Goal: Check status: Check status

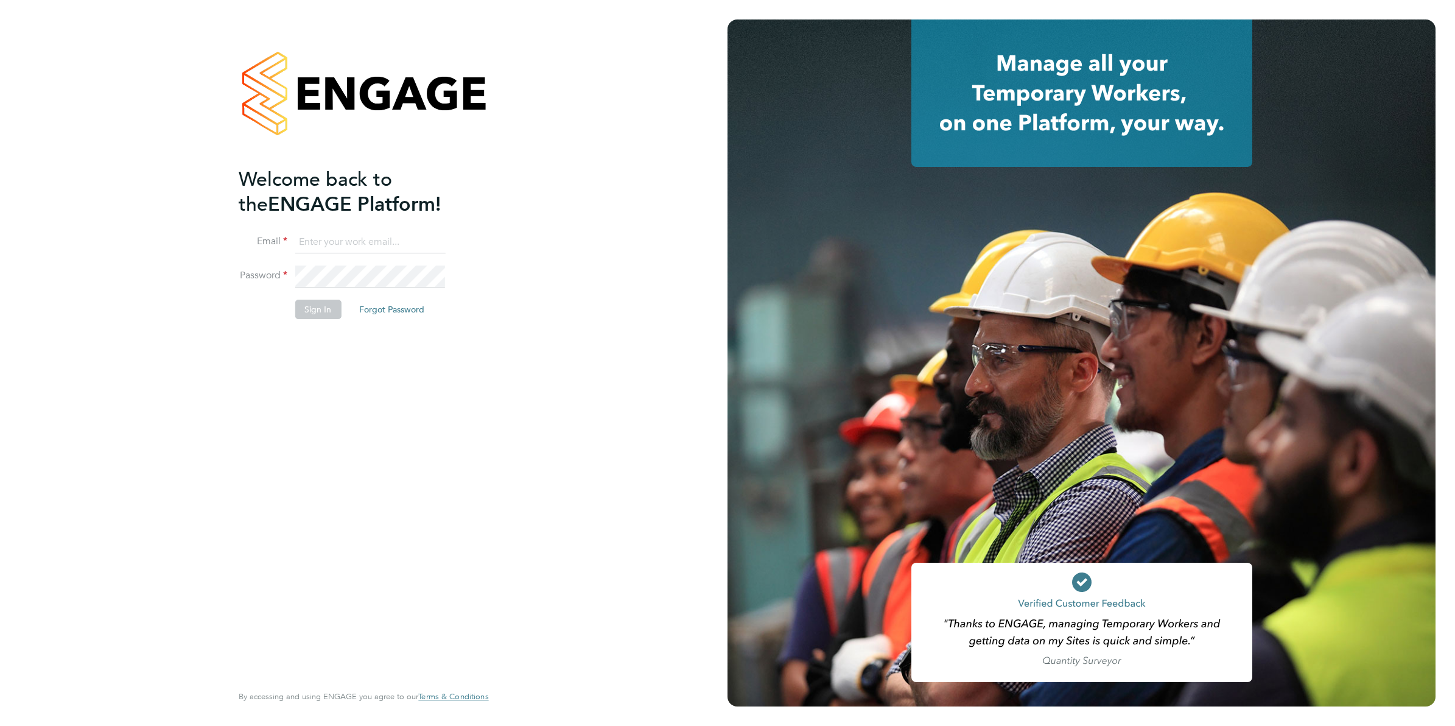
type input "[PERSON_NAME][EMAIL_ADDRESS][DOMAIN_NAME][PERSON_NAME]"
click at [333, 309] on button "Sign In" at bounding box center [318, 309] width 46 height 19
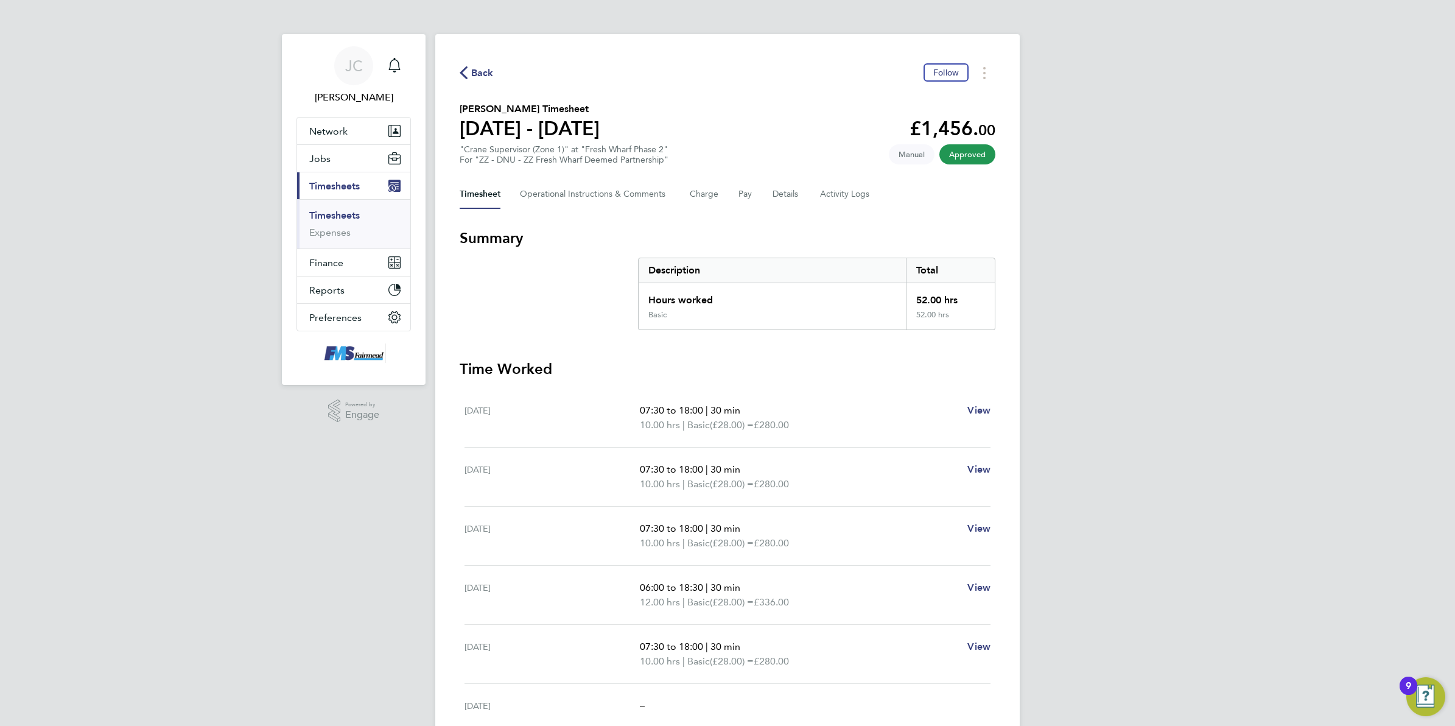
click at [480, 68] on span "Back" at bounding box center [482, 73] width 23 height 15
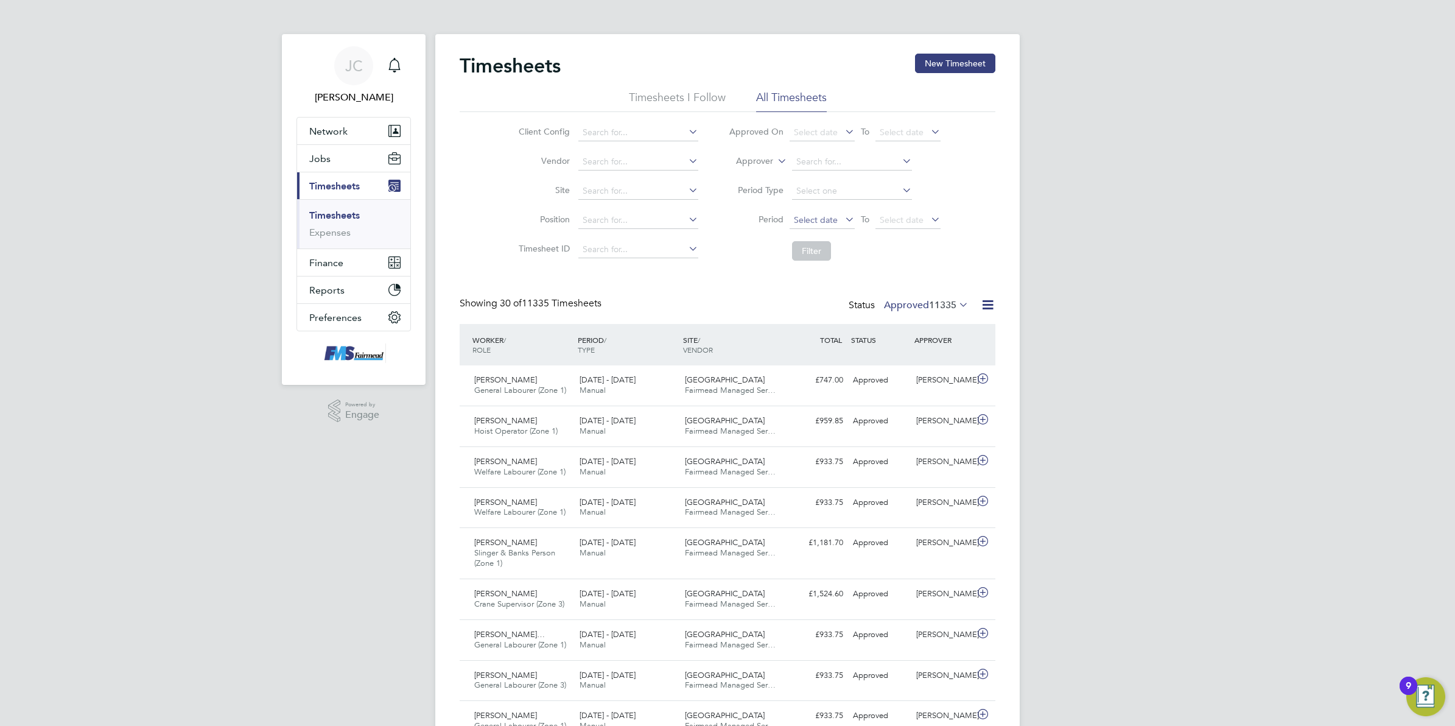
click at [809, 220] on span "Select date" at bounding box center [816, 219] width 44 height 11
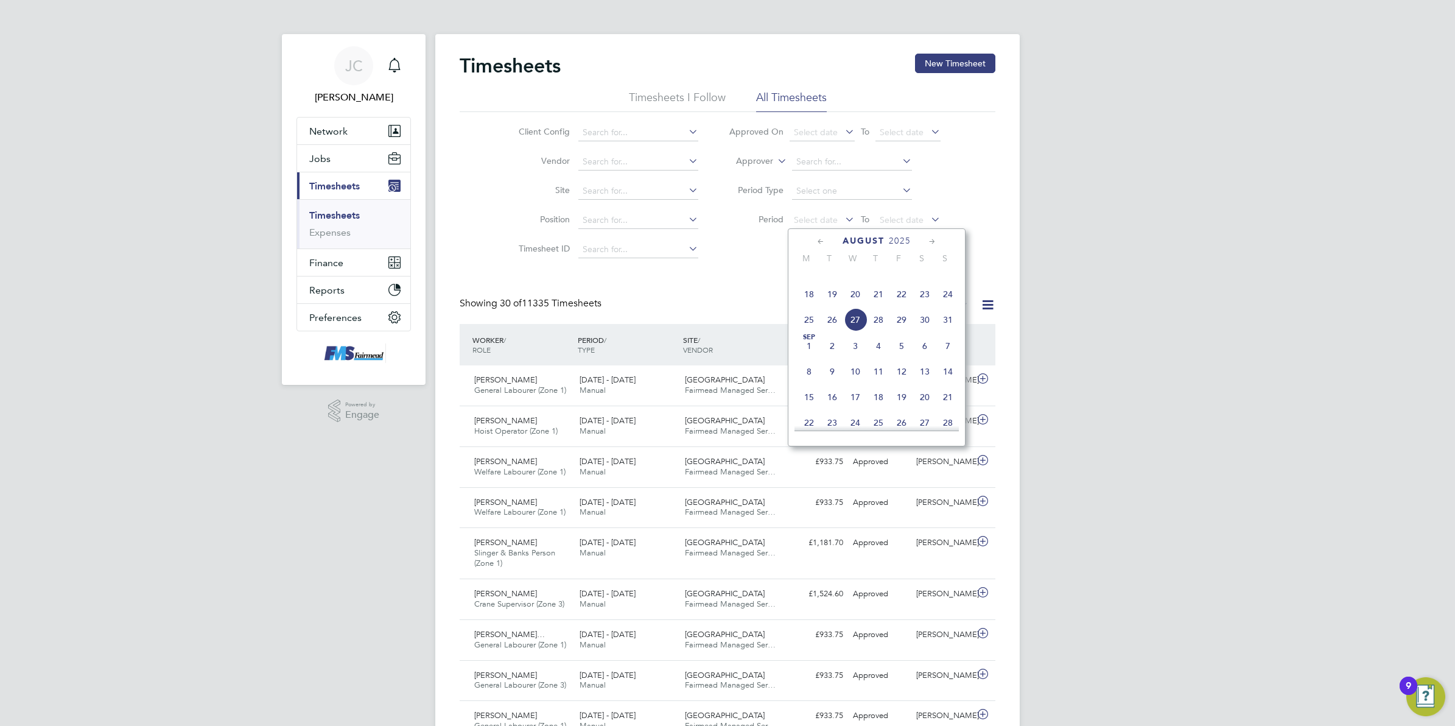
click at [802, 306] on span "18" at bounding box center [809, 294] width 23 height 23
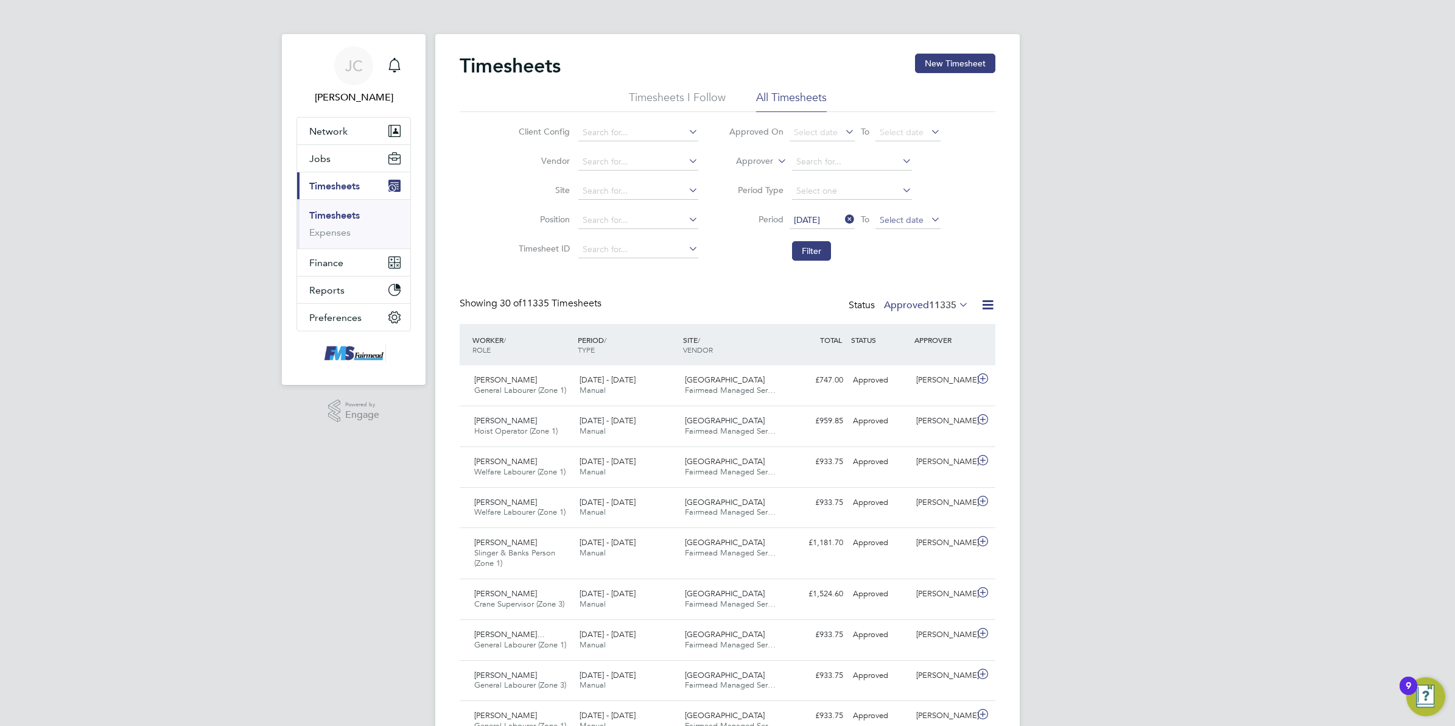
click at [917, 217] on span "Select date" at bounding box center [902, 219] width 44 height 11
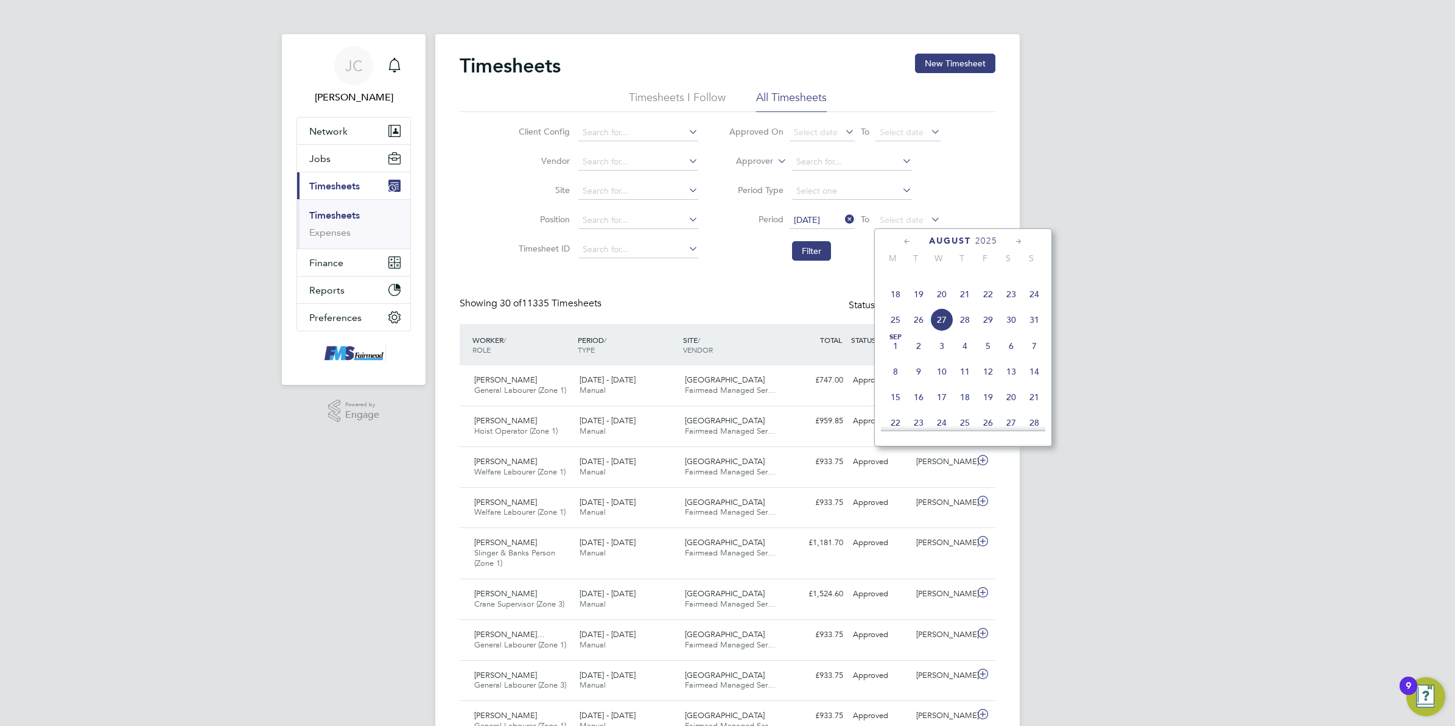
click at [1039, 306] on span "24" at bounding box center [1034, 294] width 23 height 23
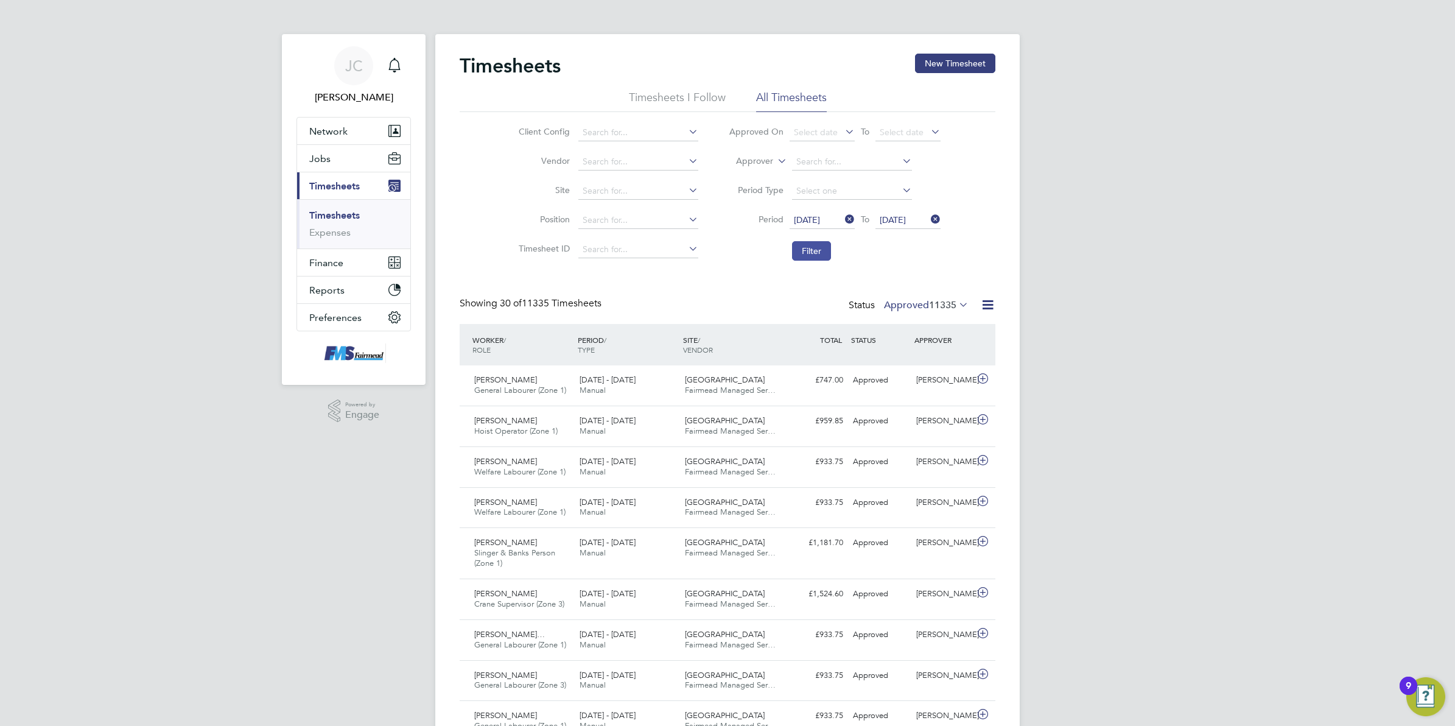
click at [815, 255] on button "Filter" at bounding box center [811, 250] width 39 height 19
click at [911, 307] on label "Approved 49" at bounding box center [935, 305] width 68 height 12
click at [922, 402] on li "Rejected" at bounding box center [927, 406] width 56 height 17
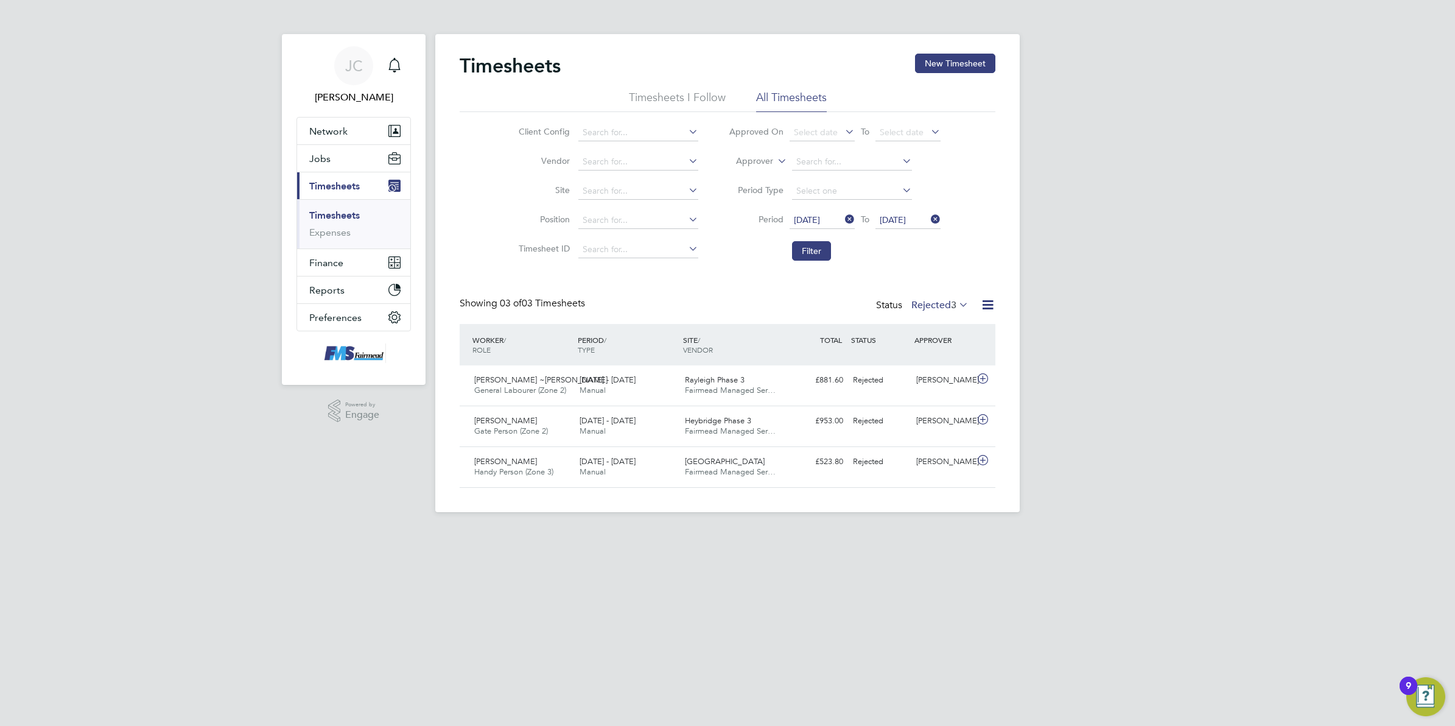
click at [957, 301] on icon at bounding box center [957, 304] width 0 height 17
click at [941, 372] on li "Approved" at bounding box center [933, 378] width 56 height 17
